Goal: Check status: Check status

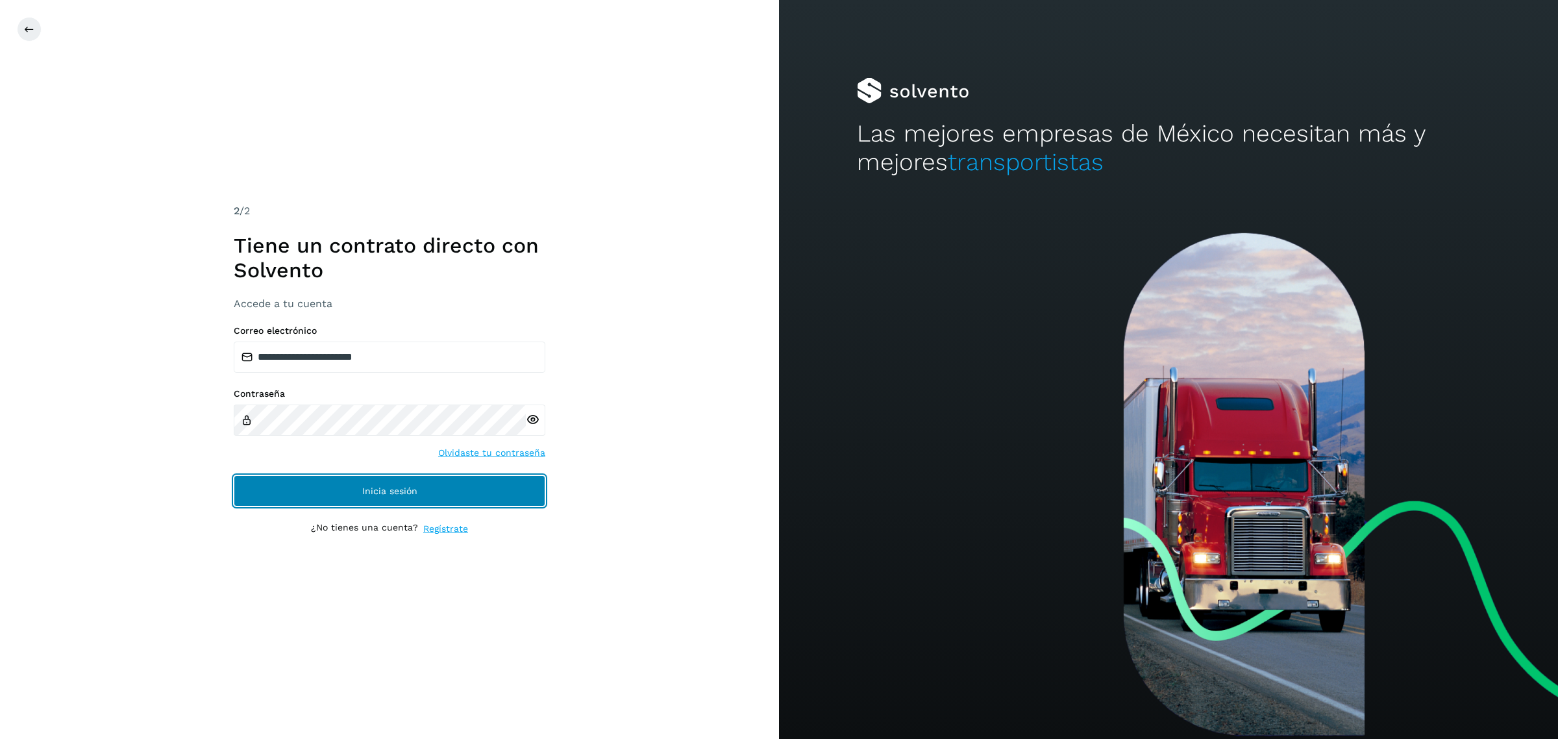
click at [372, 487] on span "Inicia sesión" at bounding box center [389, 490] width 55 height 9
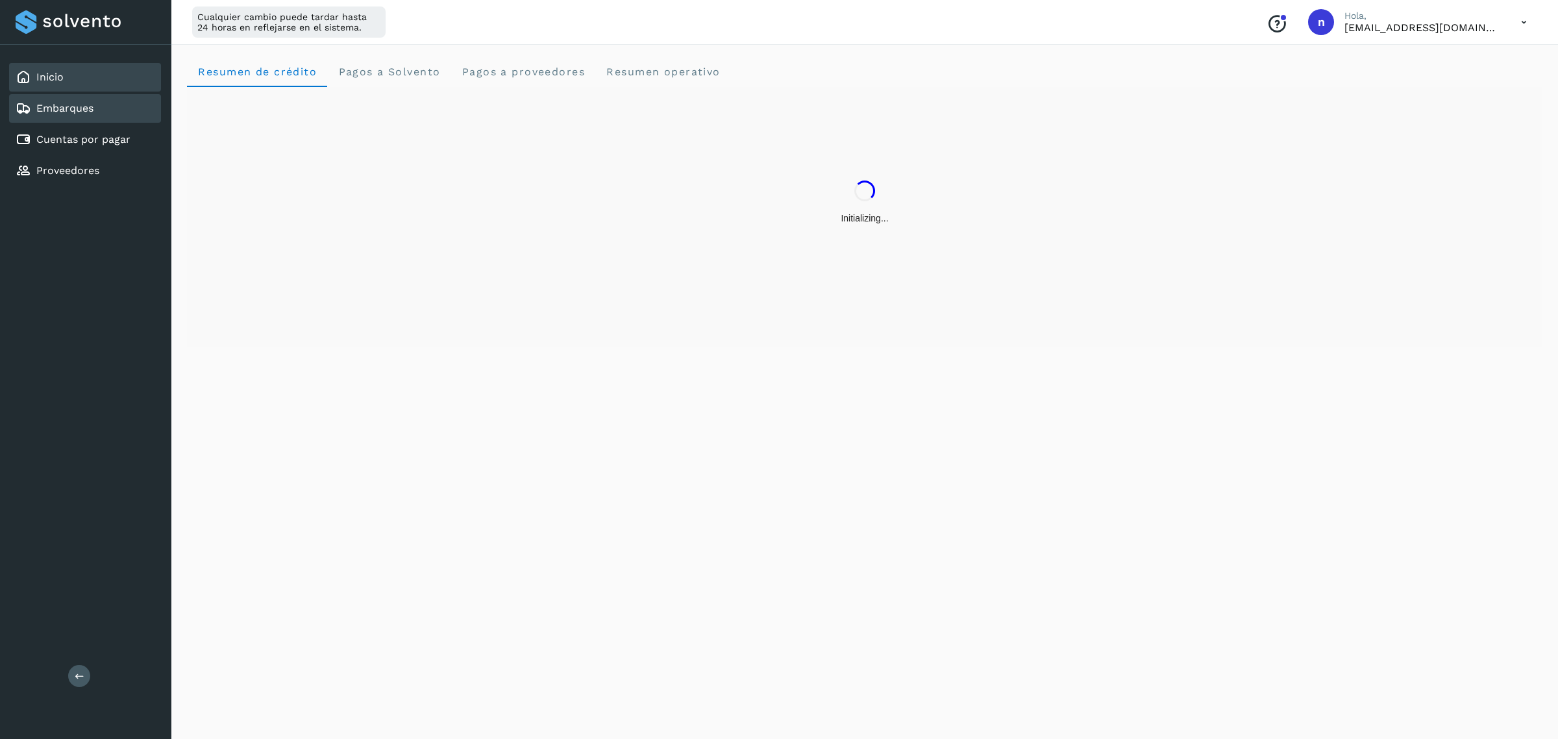
click at [79, 98] on div "Embarques" at bounding box center [85, 108] width 152 height 29
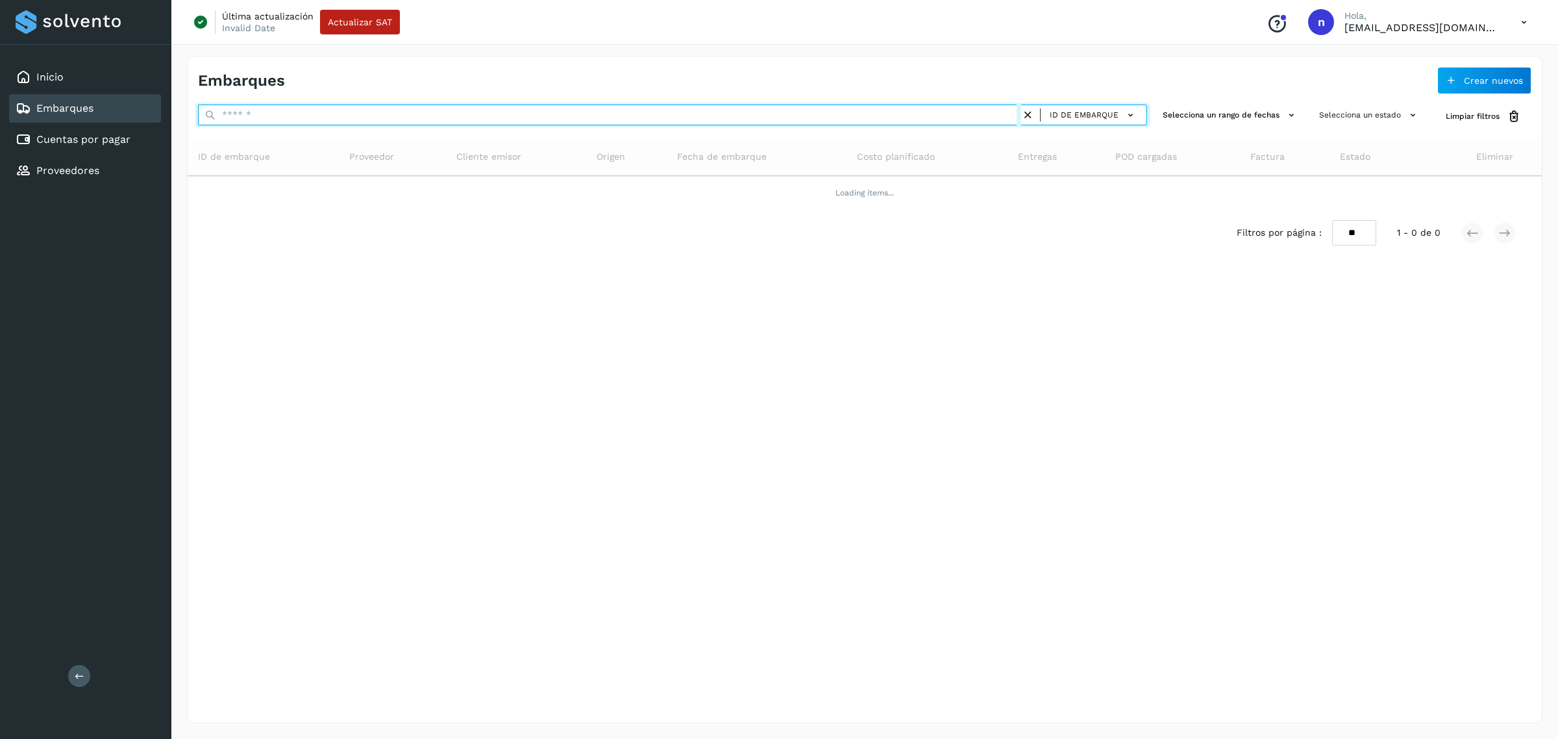
click at [359, 119] on input "text" at bounding box center [609, 115] width 823 height 21
paste input "**********"
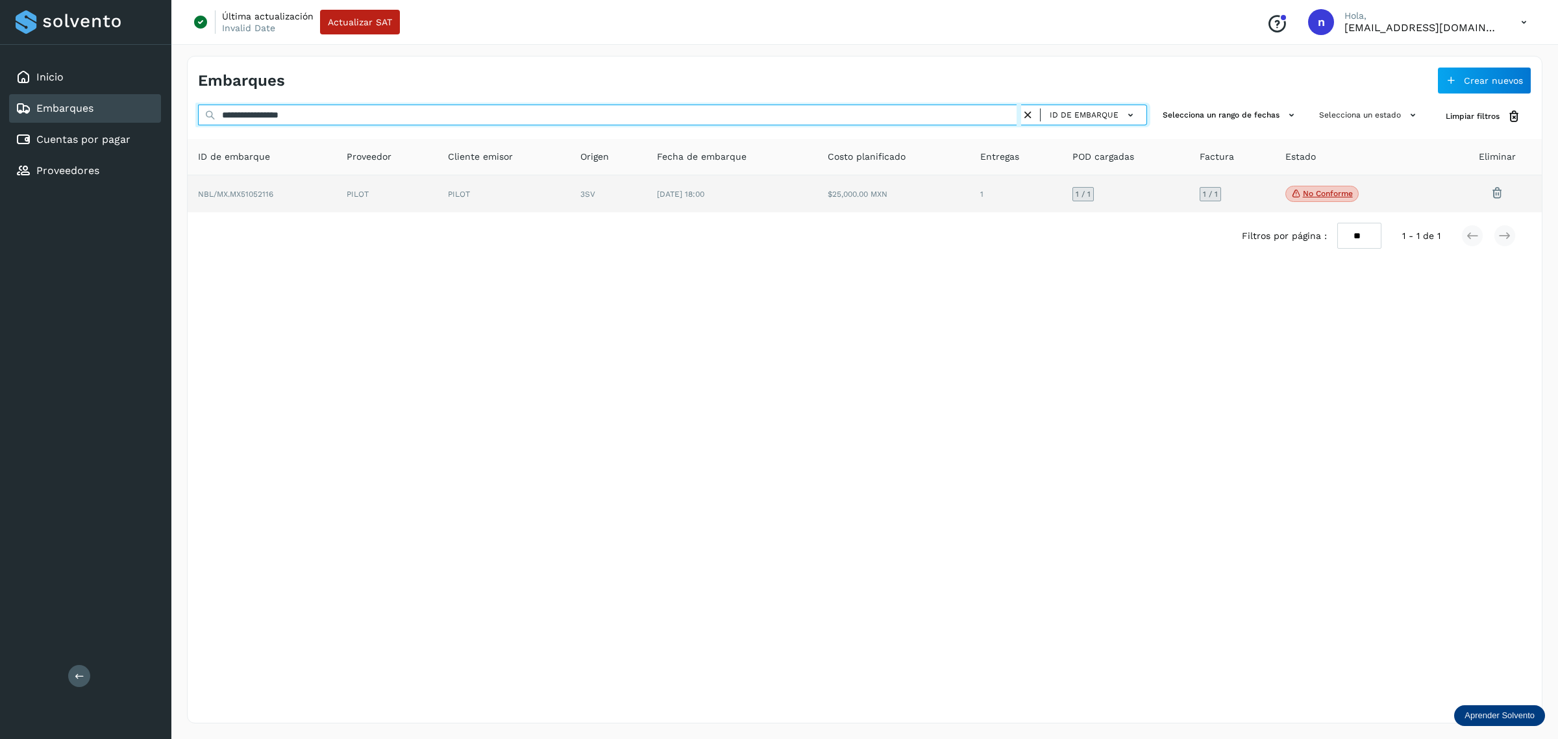
type input "**********"
click at [970, 203] on td "$25,000.00 MXN" at bounding box center [1016, 194] width 92 height 38
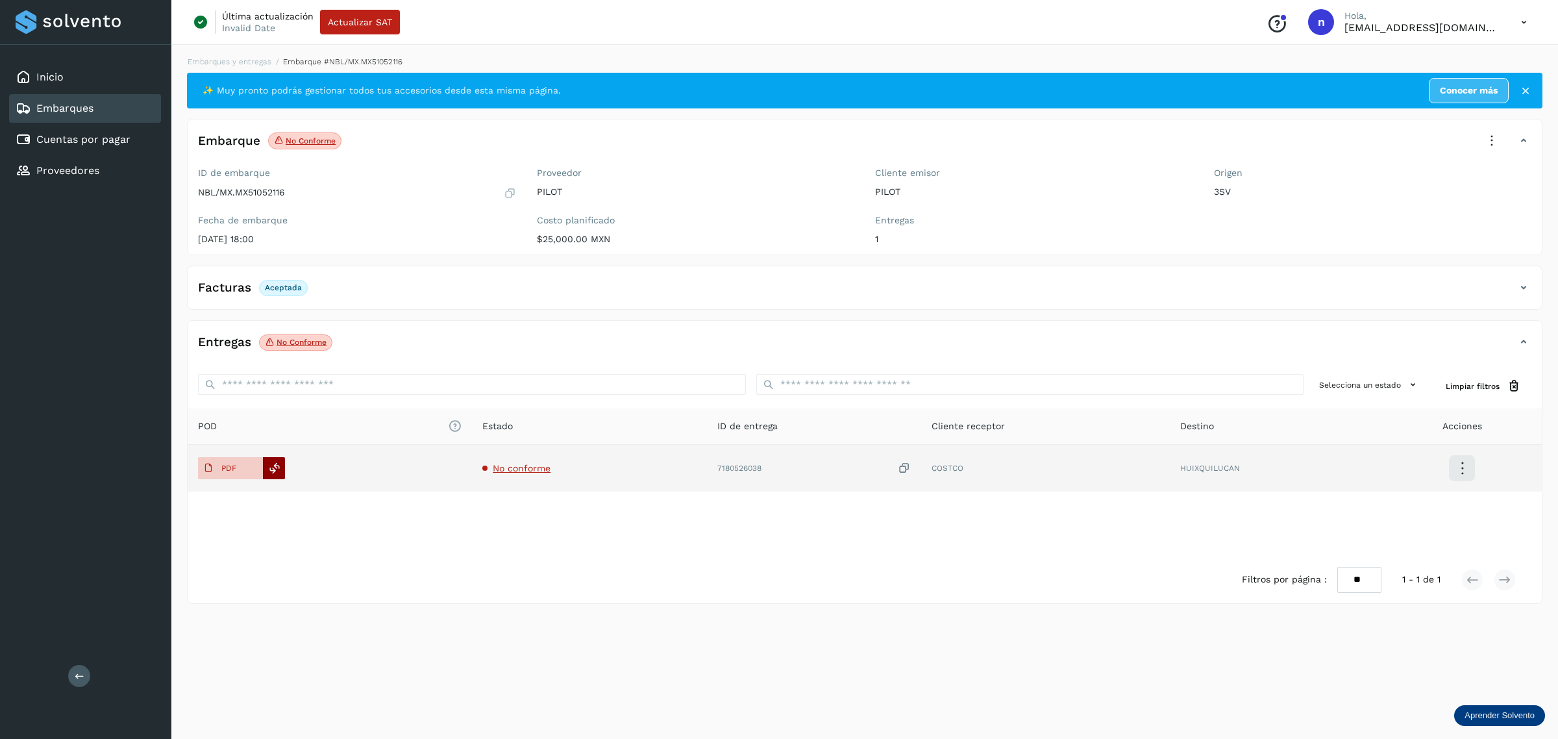
click at [278, 469] on icon at bounding box center [275, 468] width 12 height 12
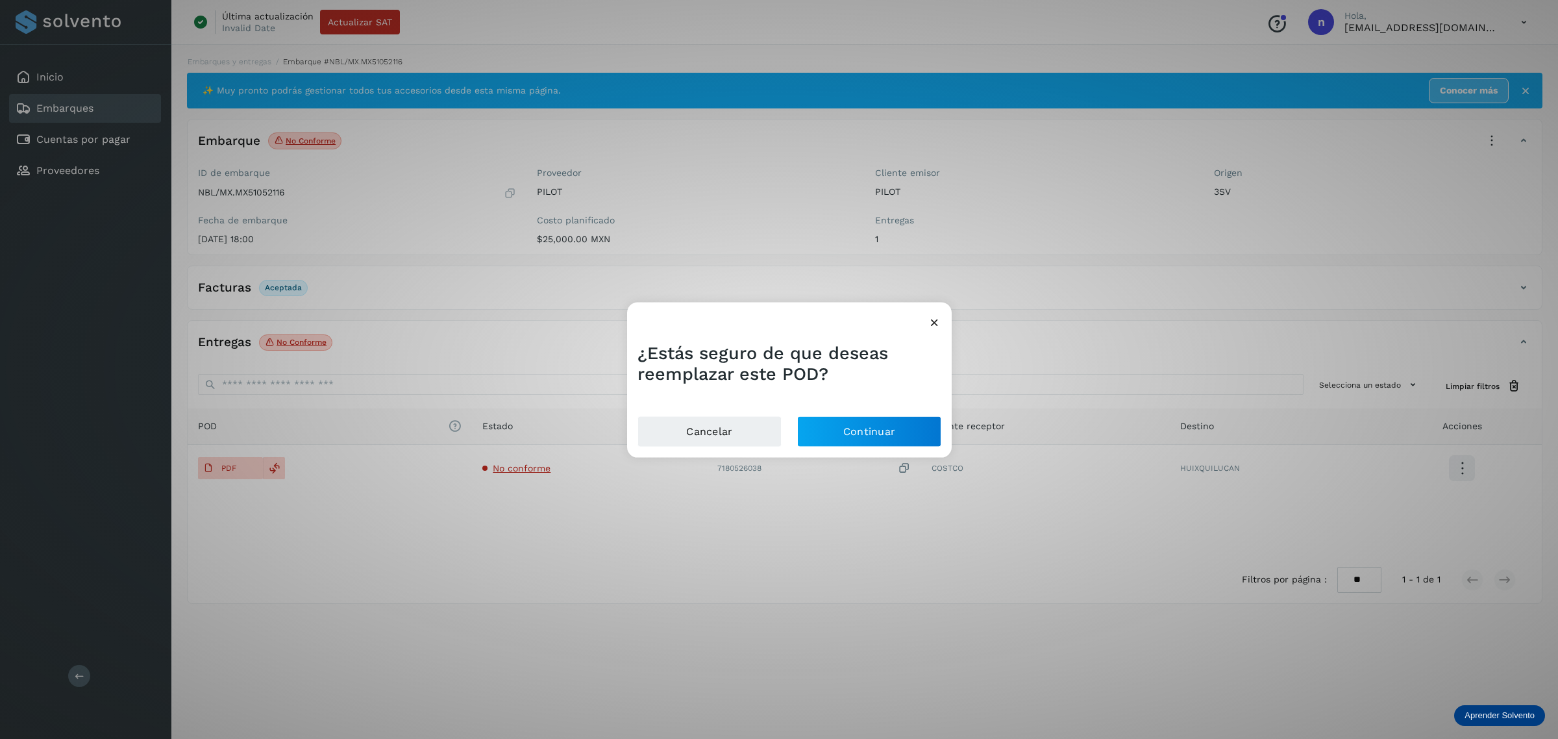
click at [932, 323] on icon at bounding box center [935, 322] width 14 height 14
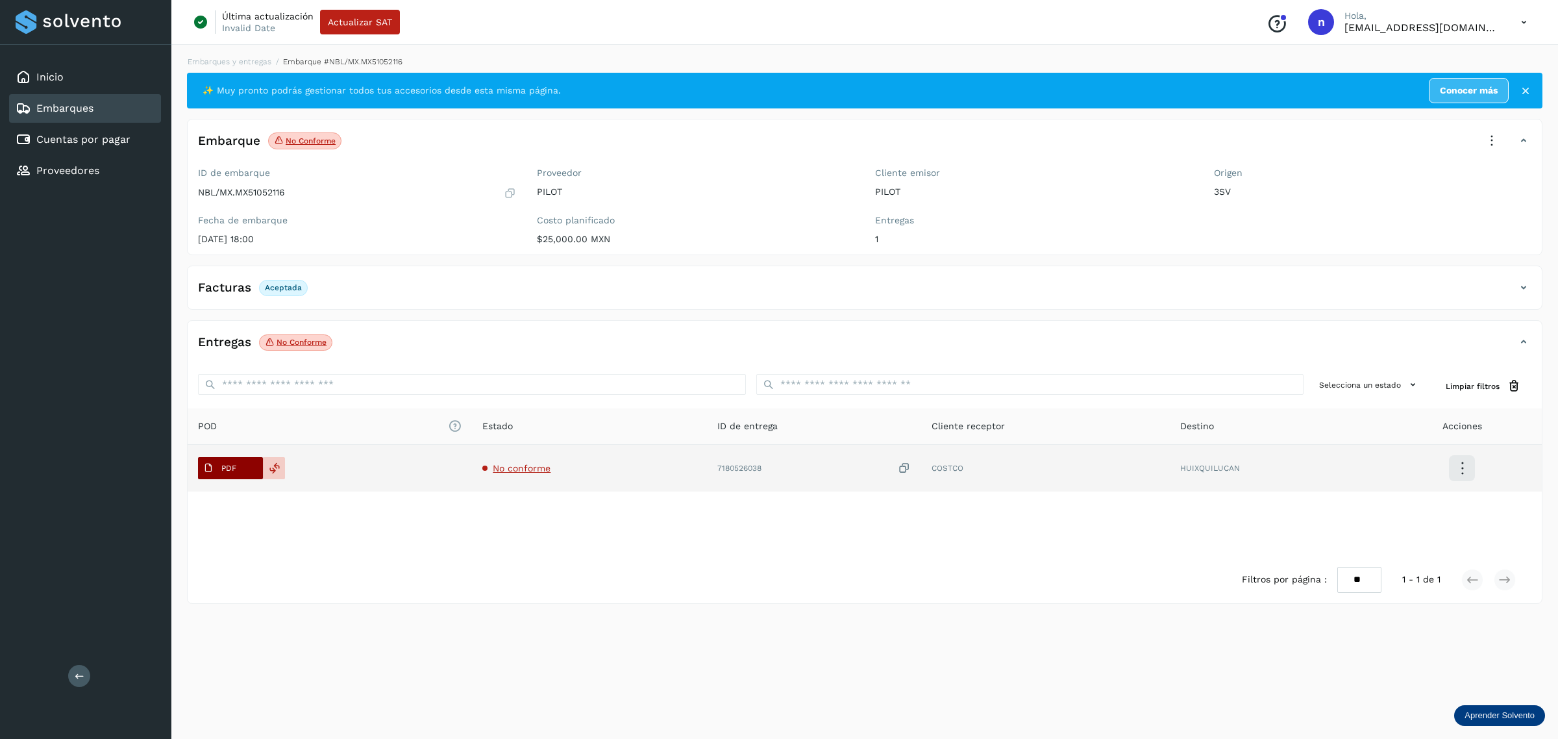
click at [225, 477] on span "PDF" at bounding box center [219, 468] width 43 height 21
click at [274, 473] on icon at bounding box center [275, 468] width 12 height 12
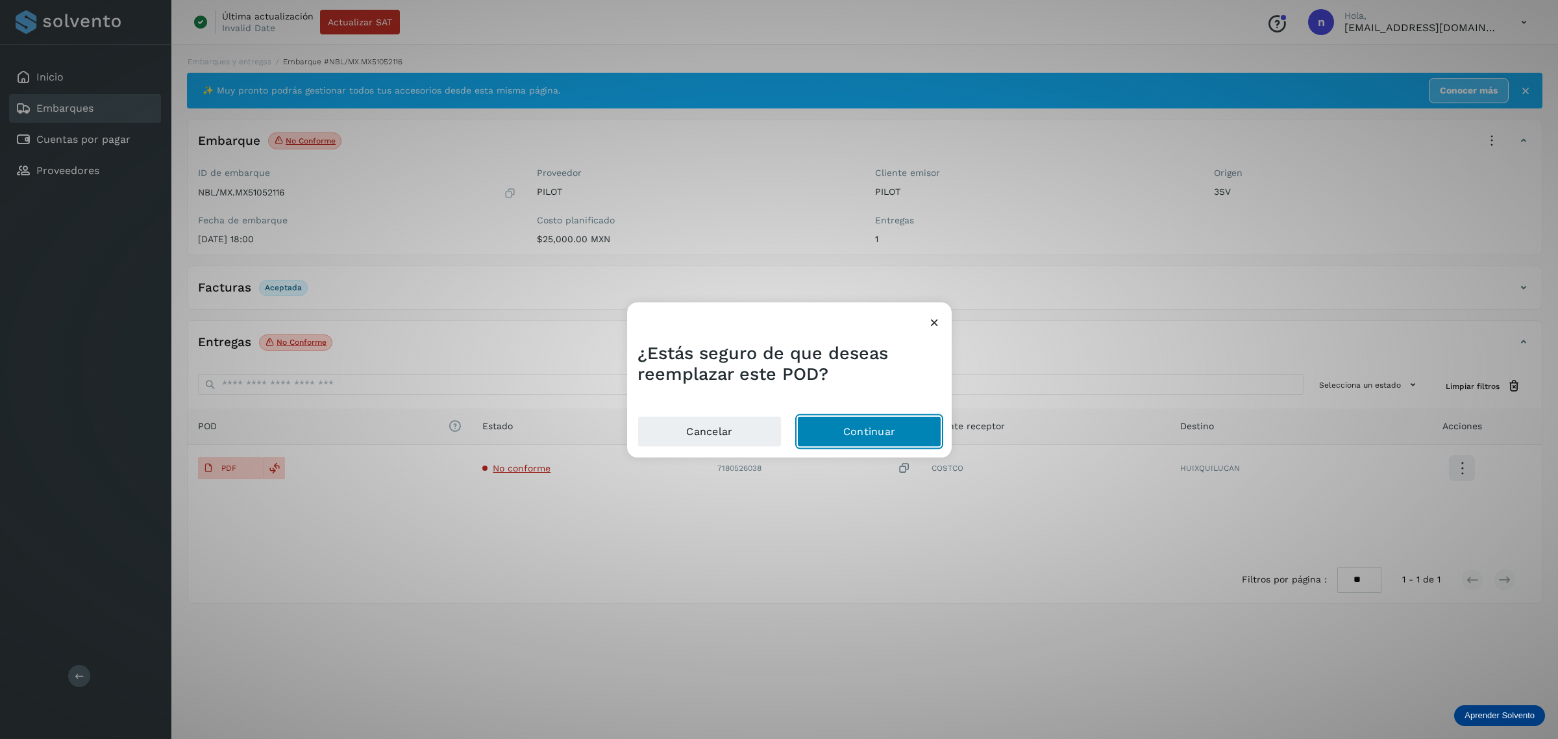
click at [843, 419] on button "Continuar" at bounding box center [869, 430] width 144 height 31
